Goal: Task Accomplishment & Management: Manage account settings

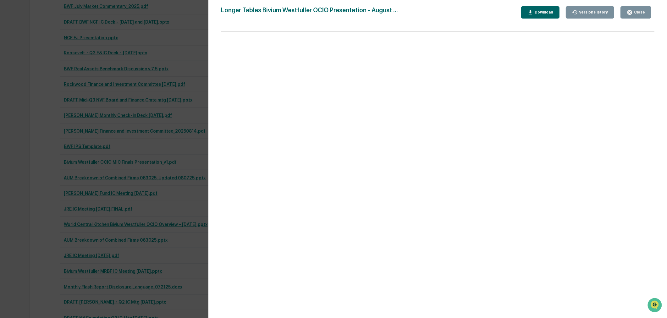
click at [632, 11] on icon "button" at bounding box center [629, 12] width 5 height 5
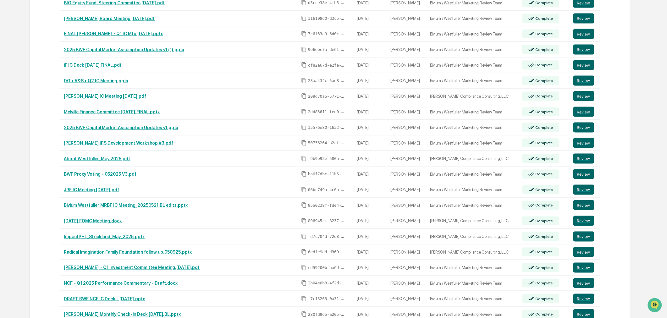
scroll to position [1333, 0]
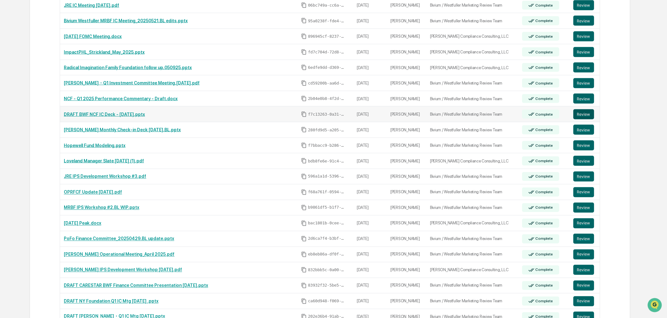
click at [581, 117] on button "Review" at bounding box center [583, 114] width 21 height 10
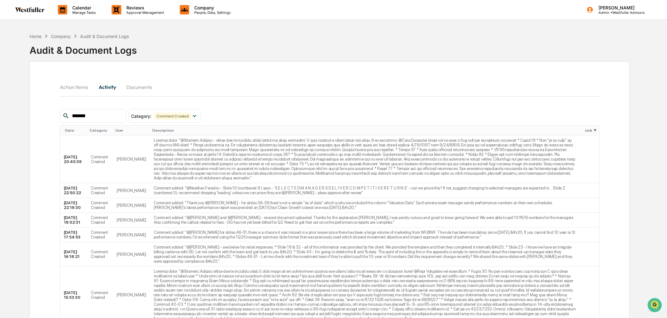
click at [110, 113] on input "*******" at bounding box center [95, 116] width 53 height 8
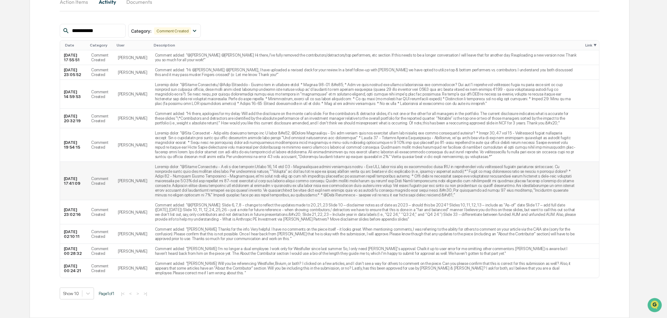
scroll to position [107, 0]
type input "**********"
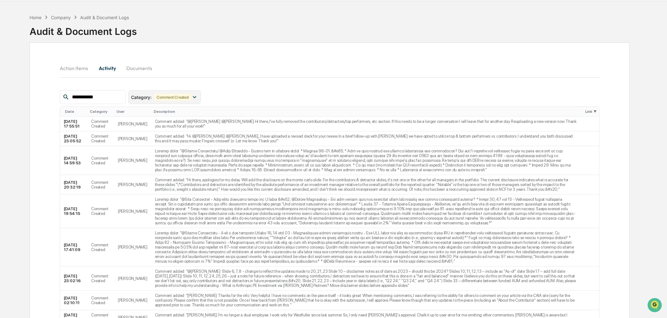
scroll to position [0, 0]
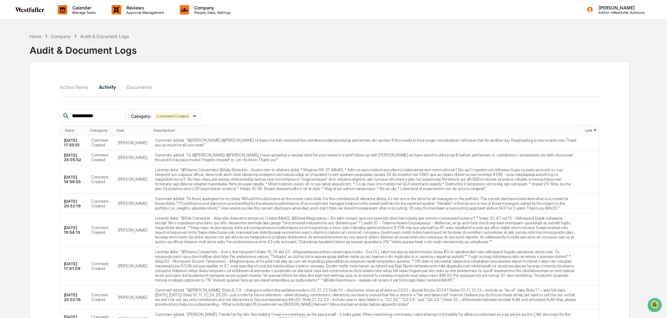
click at [218, 60] on div "Home Company Audit & Document Logs Audit & Document Logs" at bounding box center [330, 45] width 600 height 31
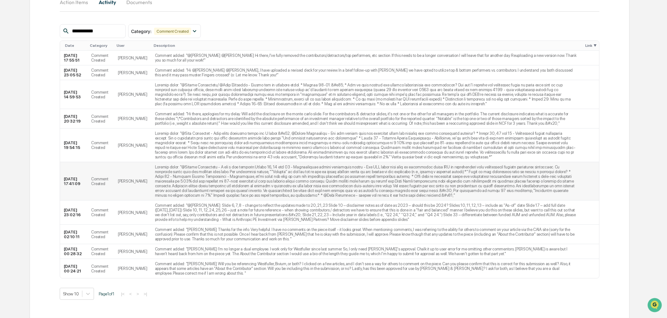
scroll to position [107, 0]
click at [516, 203] on td "Comment added: "@[PERSON_NAME]: Slide 6, 7, 8 - change to reflect the updates m…" at bounding box center [365, 212] width 429 height 24
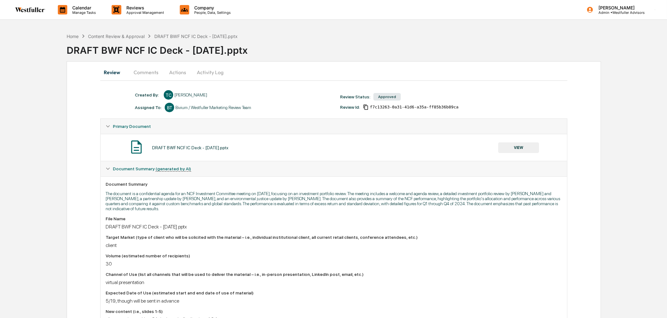
click at [153, 72] on button "Comments" at bounding box center [146, 72] width 35 height 15
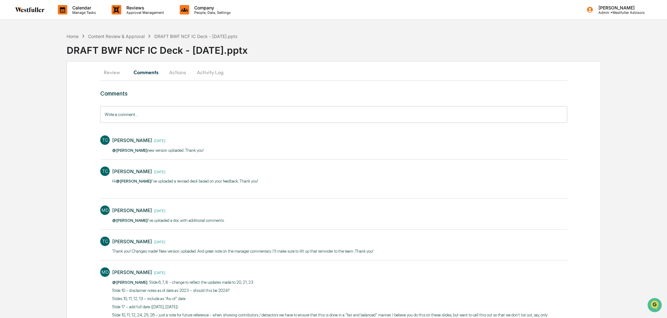
click at [116, 69] on button "Review" at bounding box center [114, 72] width 28 height 15
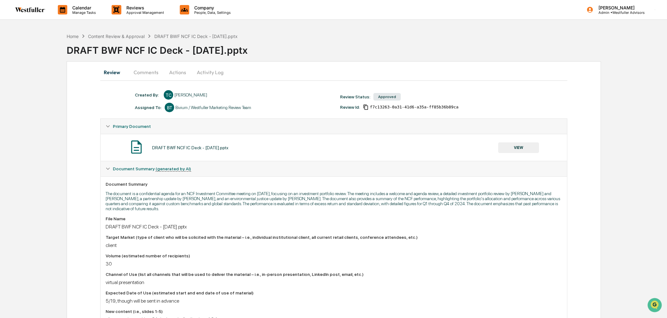
click at [518, 149] on button "VIEW" at bounding box center [518, 147] width 41 height 11
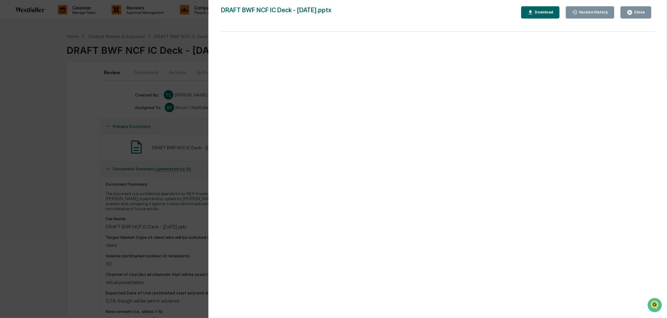
click at [71, 150] on div "Version History 05/08/2025, 09:54 PM Tahira Cunningham 05/08/2025, 05:53 PM Tah…" at bounding box center [333, 159] width 667 height 318
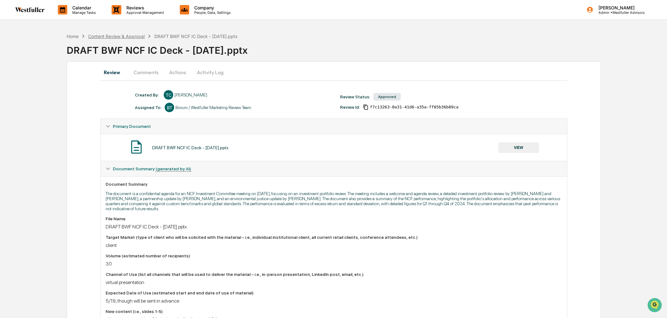
click at [129, 35] on div "Content Review & Approval" at bounding box center [116, 36] width 57 height 5
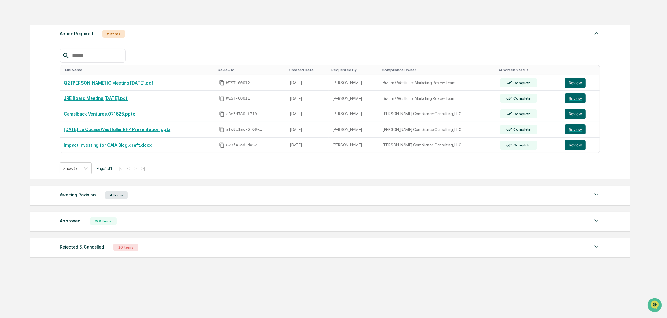
scroll to position [92, 0]
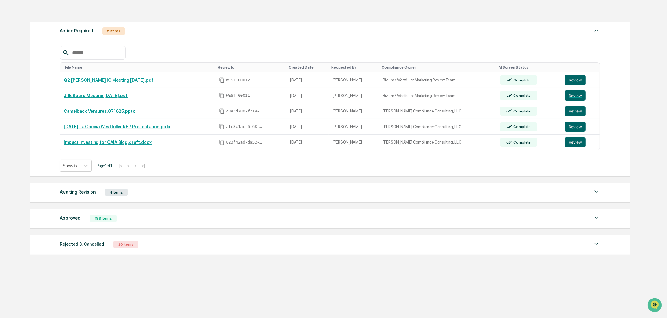
click at [101, 219] on div "199 Items" at bounding box center [103, 219] width 27 height 8
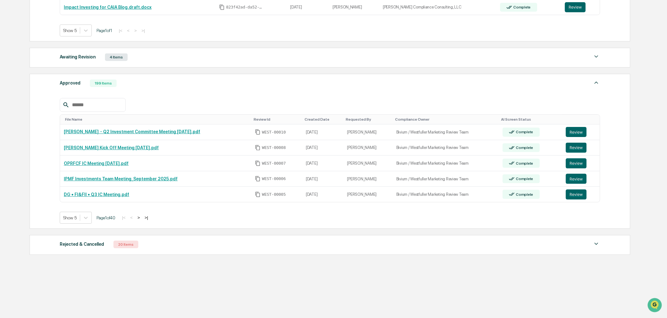
scroll to position [228, 0]
click at [86, 219] on icon at bounding box center [86, 218] width 6 height 6
click at [84, 270] on div "Show 100" at bounding box center [76, 275] width 32 height 10
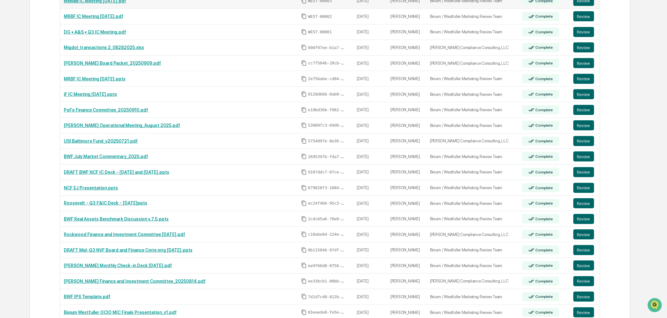
scroll to position [793, 0]
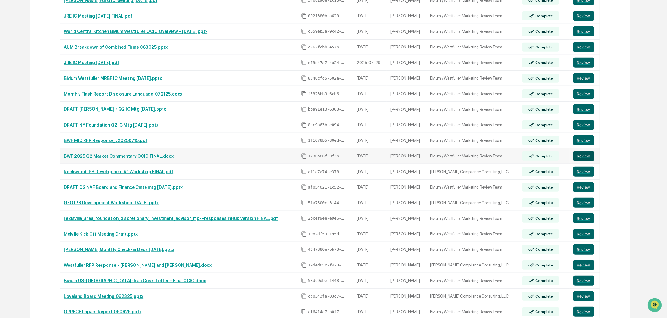
click at [585, 157] on button "Review" at bounding box center [583, 156] width 21 height 10
